Goal: Transaction & Acquisition: Purchase product/service

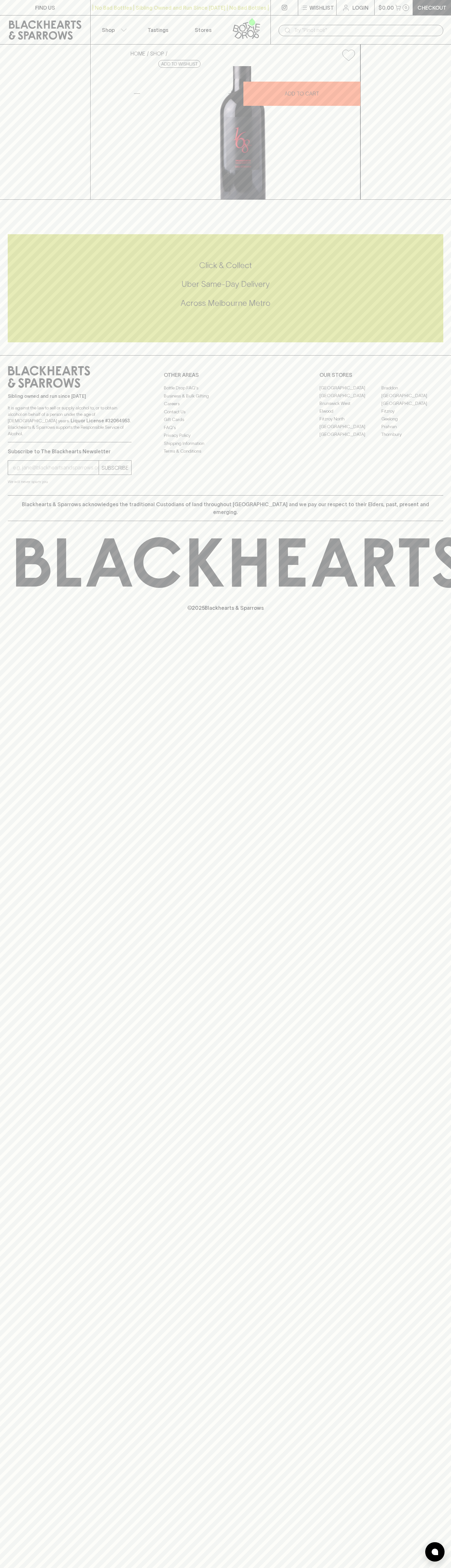
click at [330, 13] on button "Wishlist" at bounding box center [317, 8] width 38 height 15
click at [23, 1567] on html "FIND US | No Bad Bottles | Sibling Owned and Run Since 2006 | No Bad Bottles | …" at bounding box center [226, 784] width 451 height 1568
click at [22, 62] on div at bounding box center [226, 784] width 451 height 1568
